Goal: Navigation & Orientation: Find specific page/section

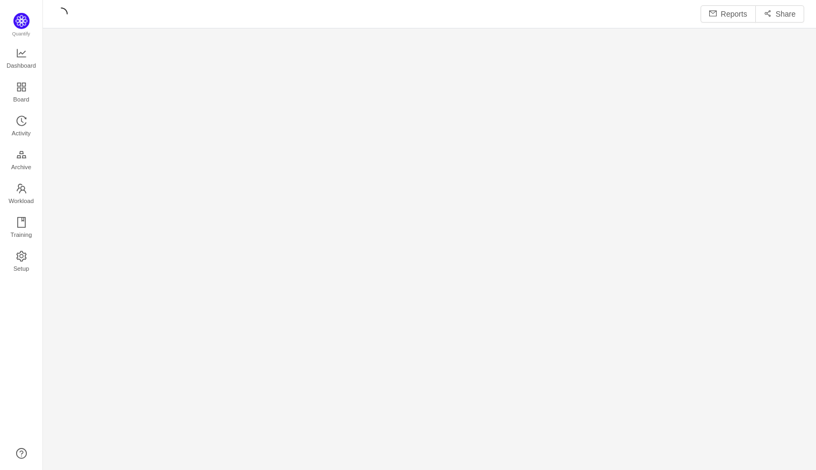
scroll to position [13, 13]
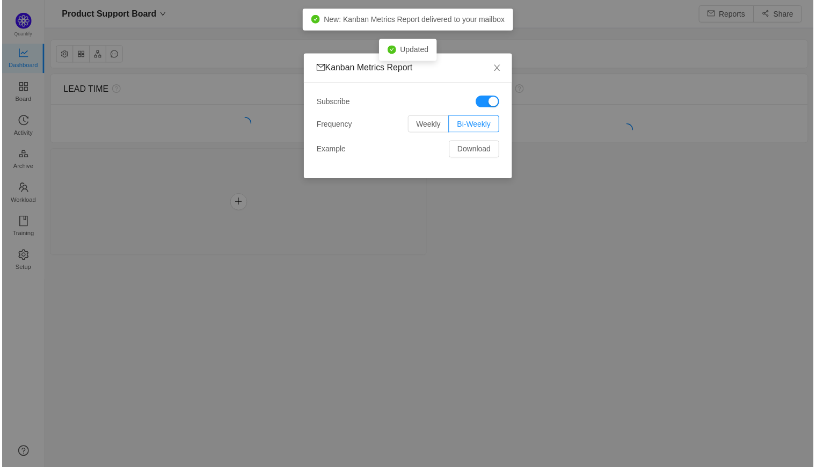
scroll to position [451, 749]
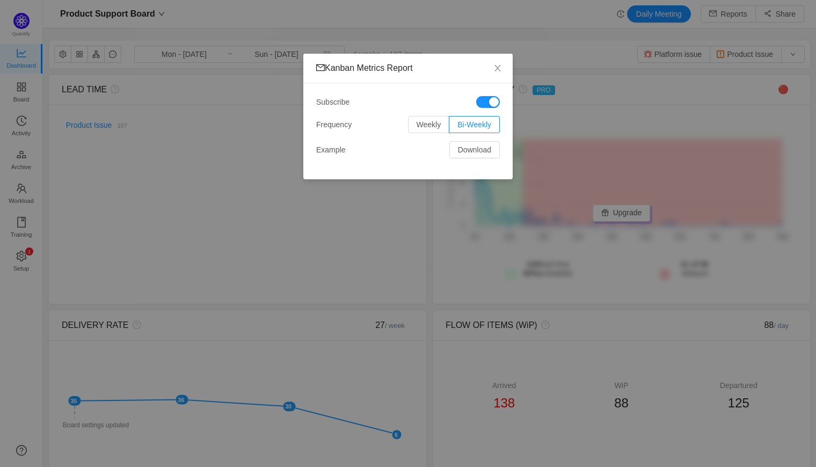
click at [492, 98] on button "button" at bounding box center [488, 102] width 24 height 12
click at [489, 98] on button "button" at bounding box center [488, 102] width 24 height 12
click at [495, 60] on span "Close" at bounding box center [498, 69] width 30 height 30
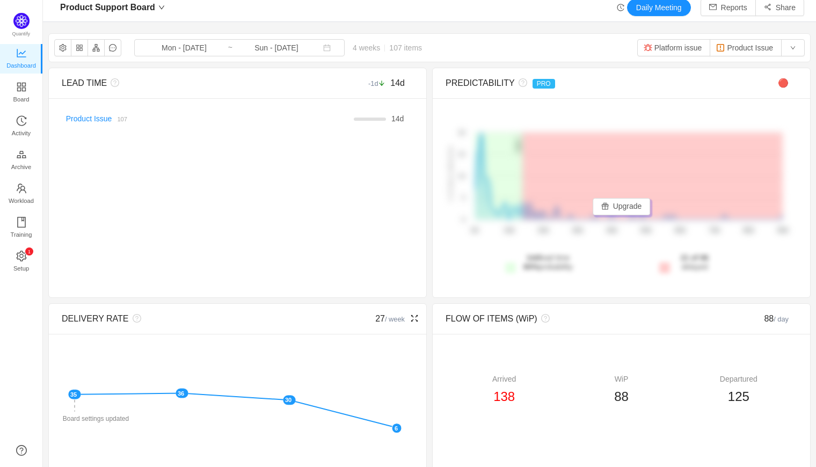
scroll to position [0, 0]
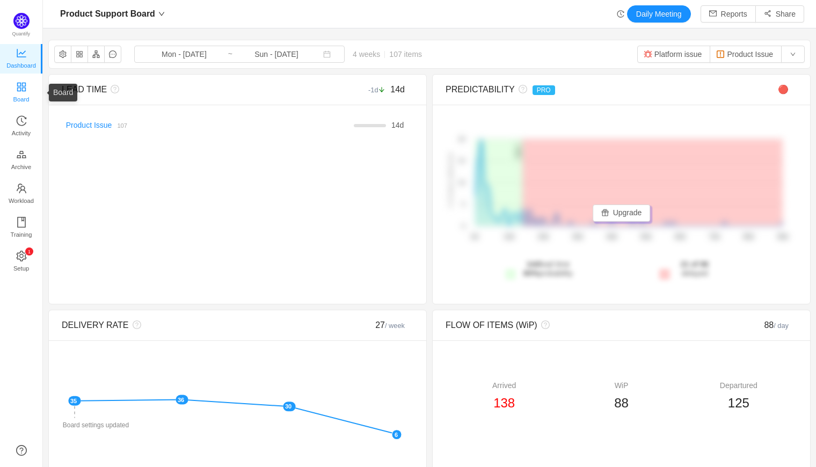
click at [18, 90] on span "Board" at bounding box center [21, 99] width 16 height 21
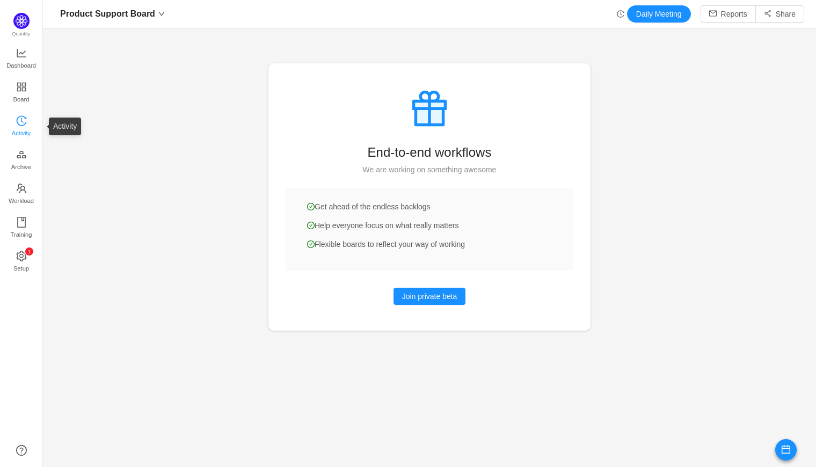
click at [26, 126] on span "Activity" at bounding box center [21, 132] width 19 height 21
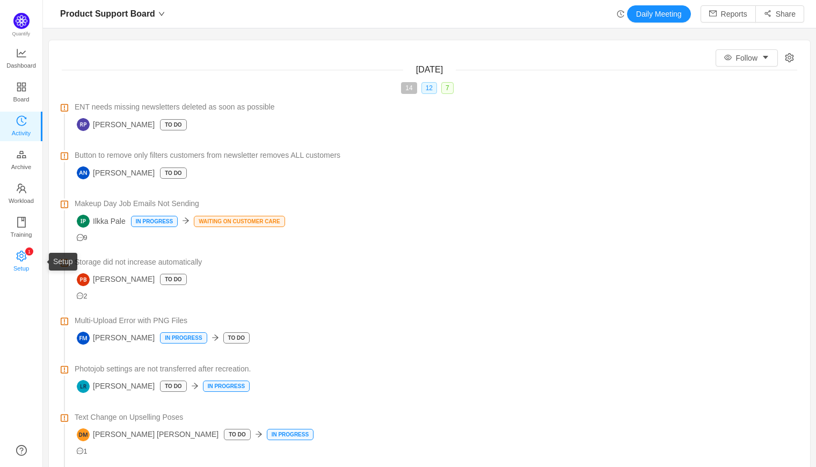
click at [22, 256] on icon "icon: setting" at bounding box center [21, 256] width 11 height 11
